Goal: Use online tool/utility: Utilize a website feature to perform a specific function

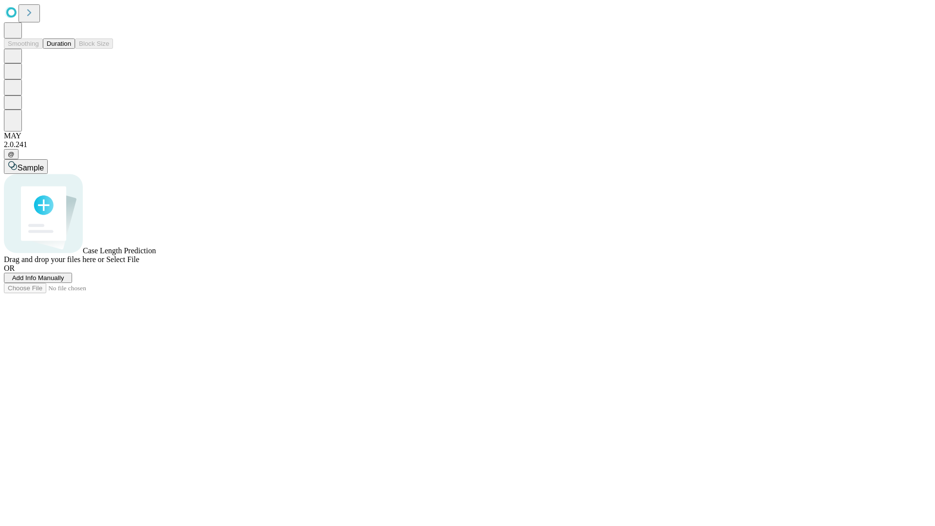
click at [64, 281] on span "Add Info Manually" at bounding box center [38, 277] width 52 height 7
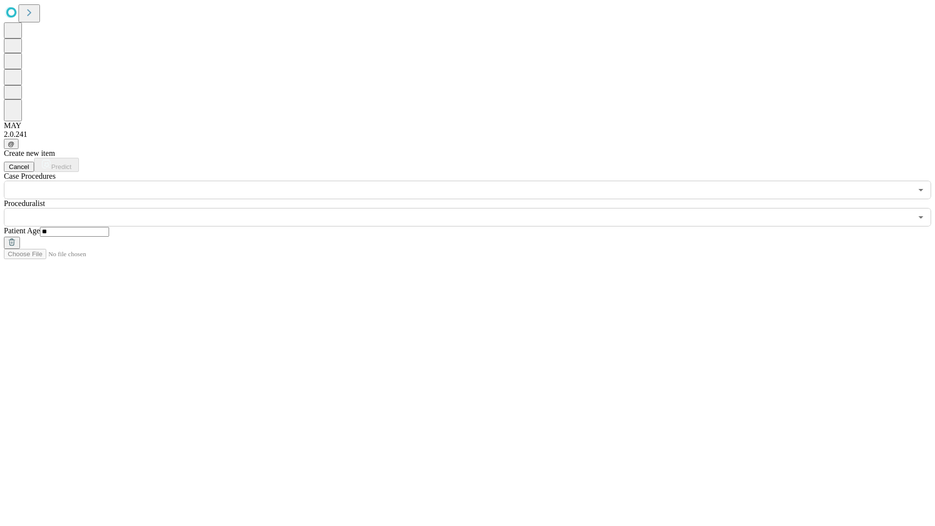
type input "**"
click at [474, 208] on input "text" at bounding box center [458, 217] width 908 height 19
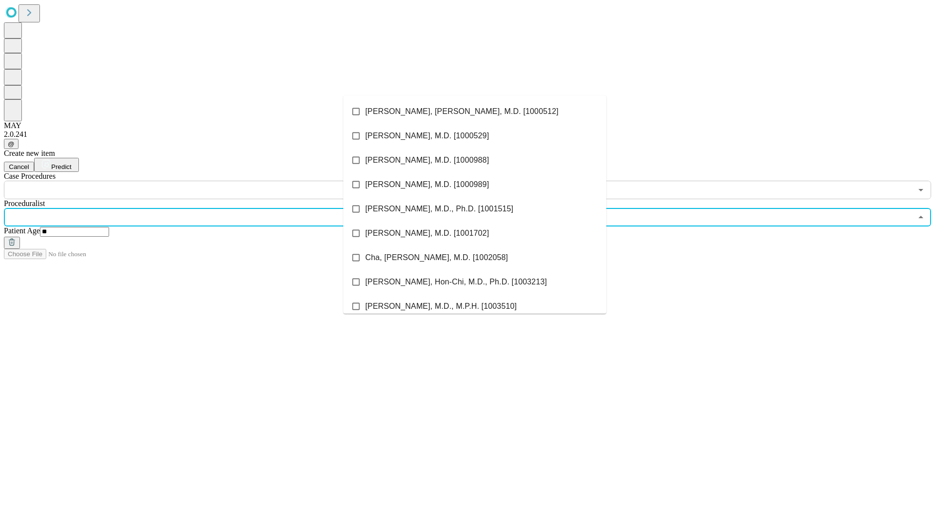
click at [475, 112] on li "[PERSON_NAME], [PERSON_NAME], M.D. [1000512]" at bounding box center [474, 111] width 263 height 24
click at [205, 181] on input "text" at bounding box center [458, 190] width 908 height 19
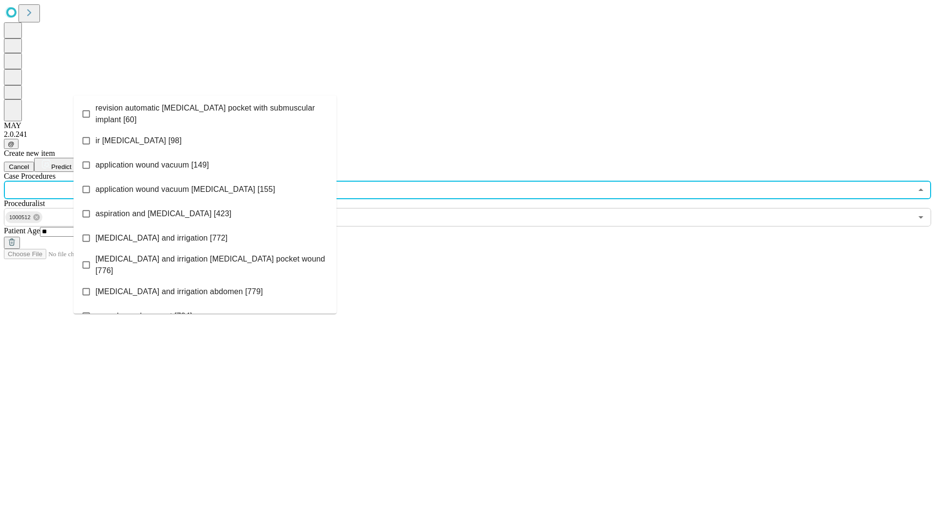
click at [205, 112] on span "revision automatic [MEDICAL_DATA] pocket with submuscular implant [60]" at bounding box center [211, 113] width 233 height 23
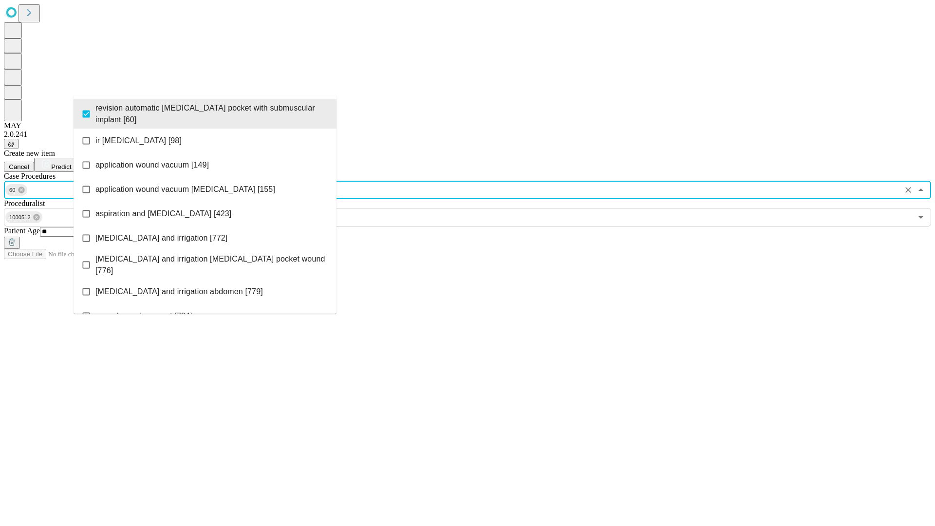
click at [71, 163] on span "Predict" at bounding box center [61, 166] width 20 height 7
